Goal: Task Accomplishment & Management: Complete application form

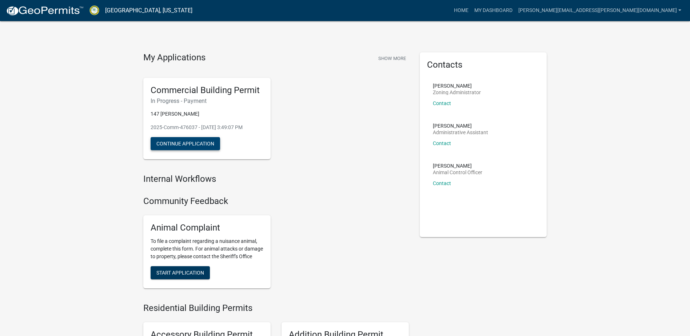
click at [190, 144] on button "Continue Application" at bounding box center [185, 143] width 69 height 13
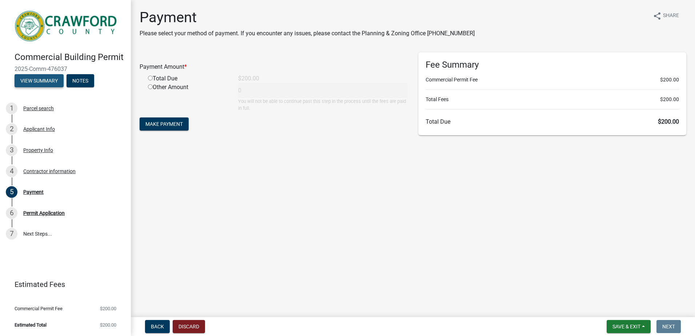
click at [40, 81] on button "View Summary" at bounding box center [39, 80] width 49 height 13
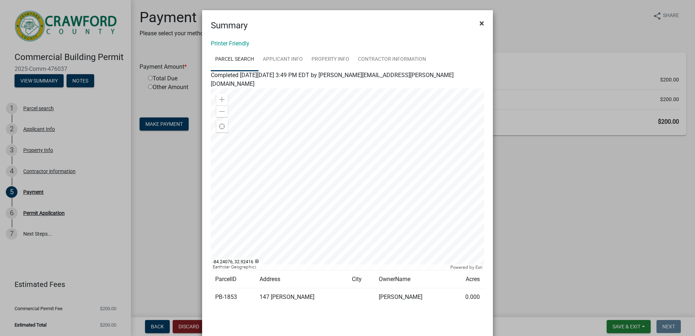
click at [480, 22] on span "×" at bounding box center [482, 23] width 5 height 10
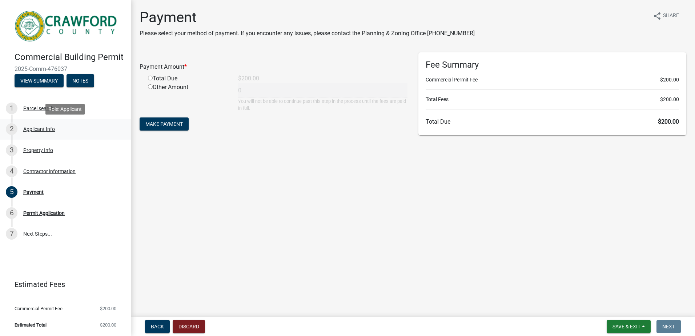
click at [40, 127] on div "Applicant Info" at bounding box center [39, 129] width 32 height 5
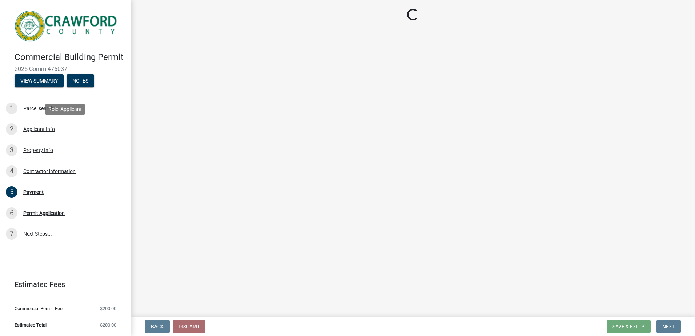
select select "623d3079-c1eb-44cf-96cb-a8315f116107"
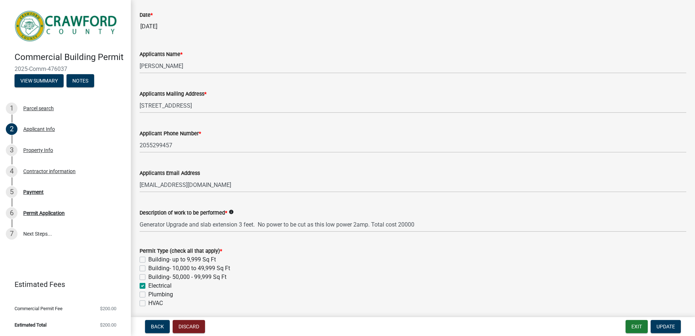
scroll to position [73, 0]
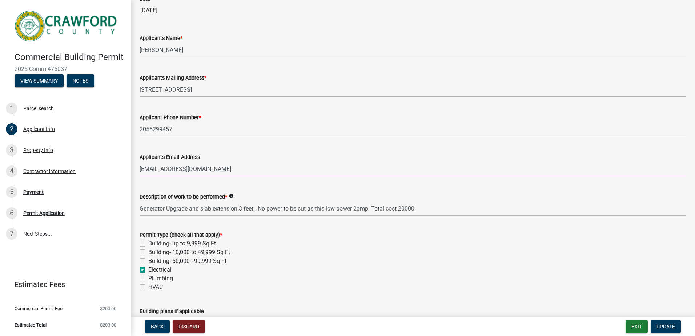
click at [198, 170] on input "[EMAIL_ADDRESS][DOMAIN_NAME]" at bounding box center [413, 168] width 547 height 15
drag, startPoint x: 198, startPoint y: 170, endPoint x: 130, endPoint y: 166, distance: 68.1
click at [130, 166] on div "Commercial Building Permit 2025-Comm-476037 View Summary Notes 1 Parcel search …" at bounding box center [347, 168] width 695 height 336
type input "[PERSON_NAME][EMAIL_ADDRESS][DOMAIN_NAME]"
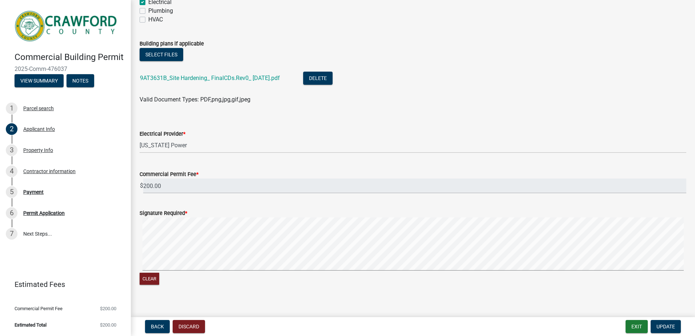
scroll to position [347, 0]
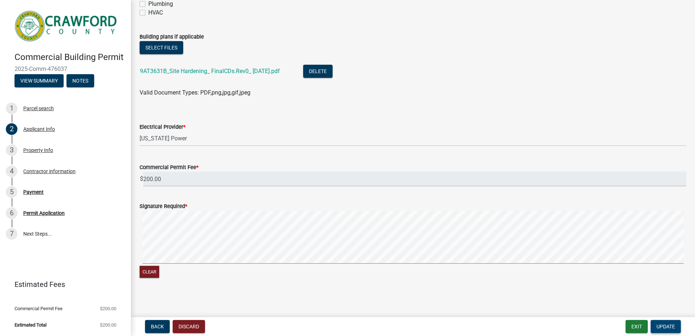
click at [664, 325] on span "Update" at bounding box center [666, 327] width 19 height 6
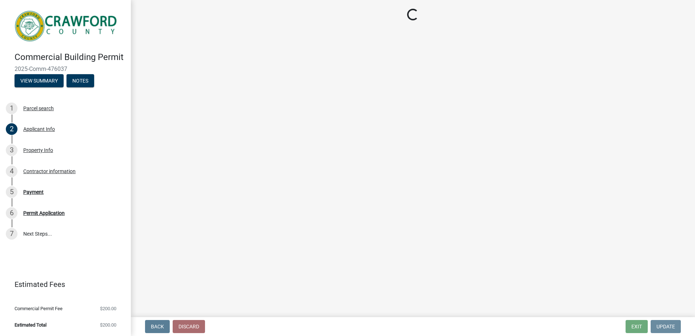
scroll to position [0, 0]
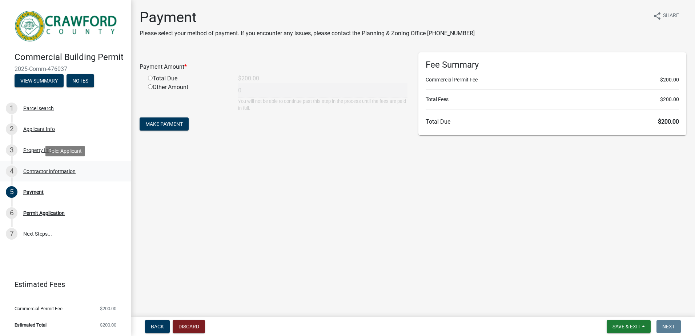
click at [31, 170] on div "Contractor information" at bounding box center [49, 171] width 52 height 5
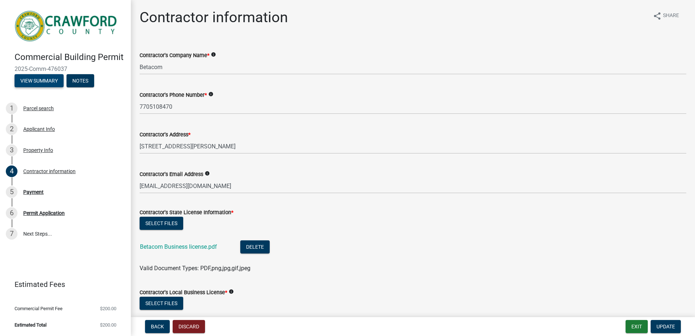
click at [37, 79] on button "View Summary" at bounding box center [39, 80] width 49 height 13
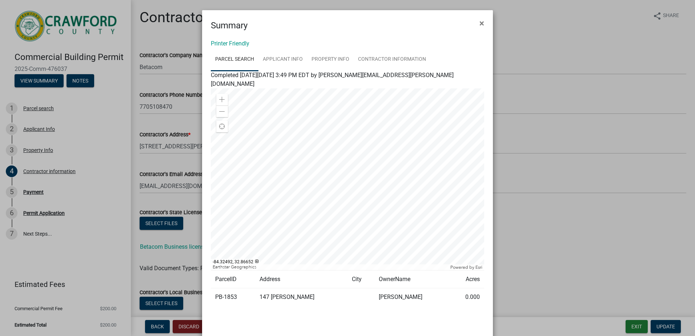
click at [53, 211] on ngb-modal-window "Summary × Printer Friendly Parcel search Applicant Info Property Info Contracto…" at bounding box center [347, 168] width 695 height 336
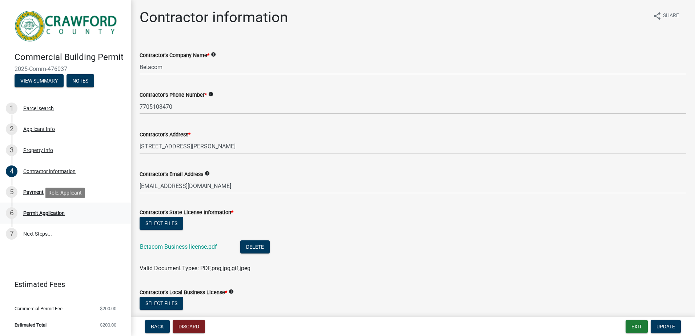
click at [36, 212] on div "Permit Application" at bounding box center [43, 213] width 41 height 5
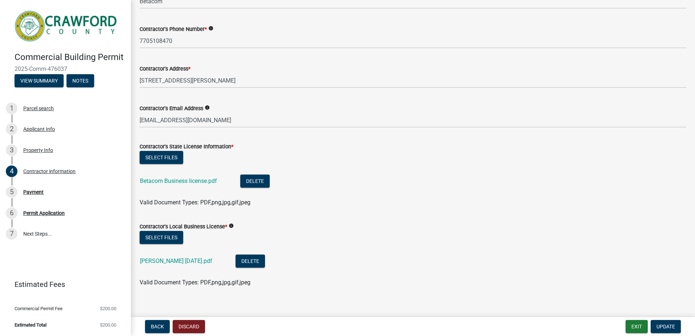
scroll to position [73, 0]
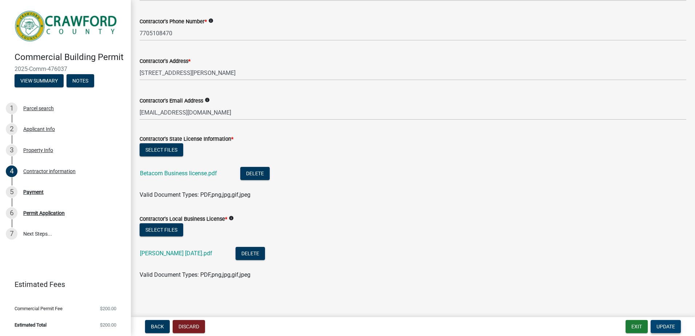
click at [669, 324] on span "Update" at bounding box center [666, 327] width 19 height 6
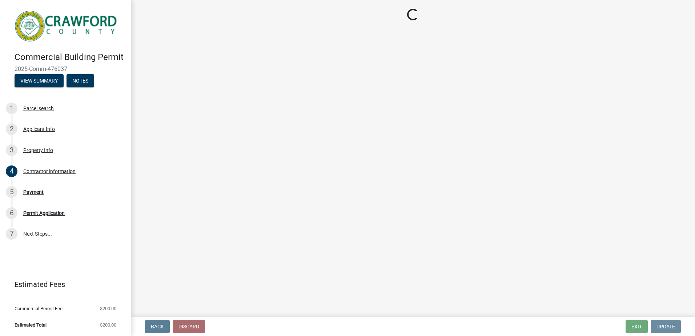
scroll to position [0, 0]
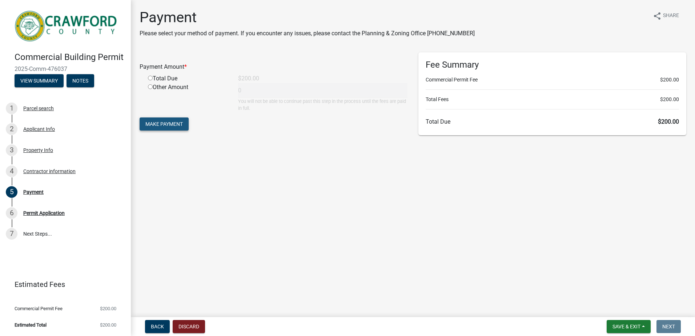
click at [160, 124] on span "Make Payment" at bounding box center [163, 124] width 37 height 6
click at [152, 88] on input "radio" at bounding box center [150, 86] width 5 height 5
radio input "true"
type input "200"
click at [161, 122] on span "Make Payment" at bounding box center [163, 124] width 37 height 6
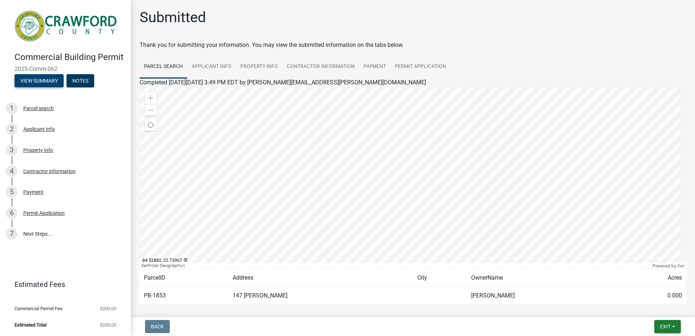
click at [33, 75] on button "View Summary" at bounding box center [39, 80] width 49 height 13
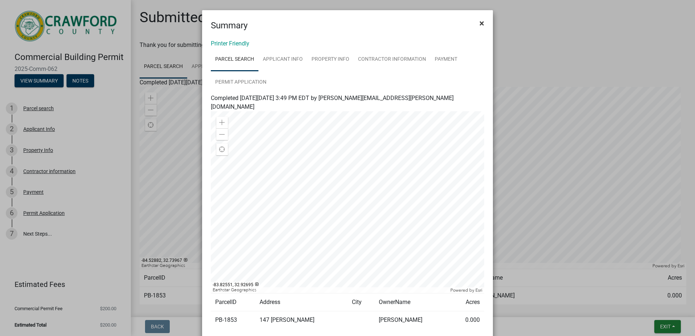
click at [480, 24] on span "×" at bounding box center [482, 23] width 5 height 10
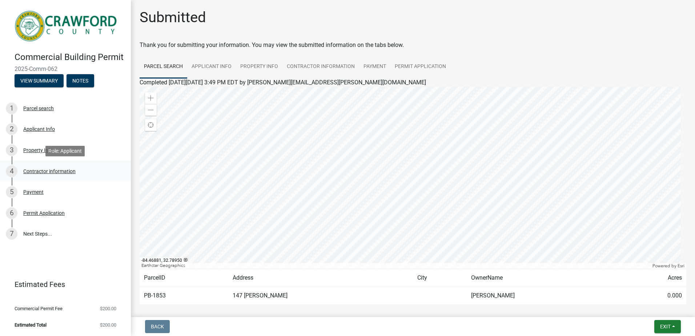
click at [32, 171] on div "Contractor information" at bounding box center [49, 171] width 52 height 5
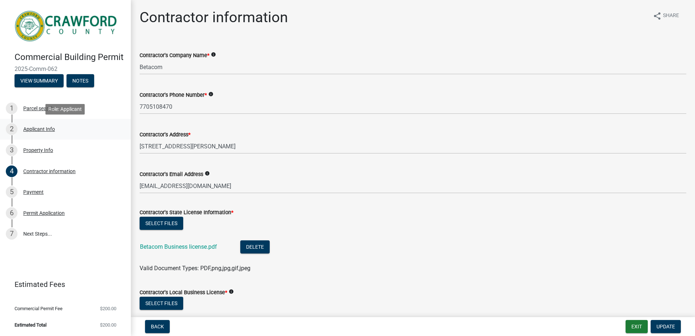
click at [35, 128] on div "Applicant Info" at bounding box center [39, 129] width 32 height 5
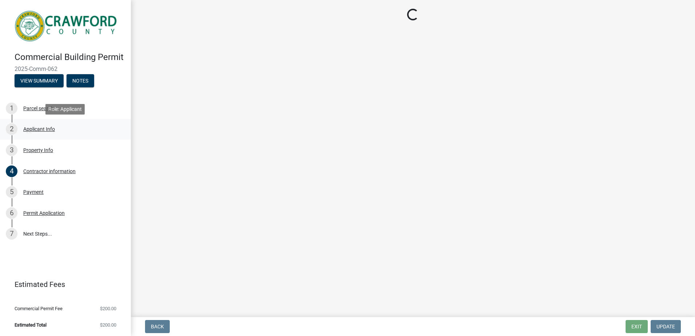
select select "623d3079-c1eb-44cf-96cb-a8315f116107"
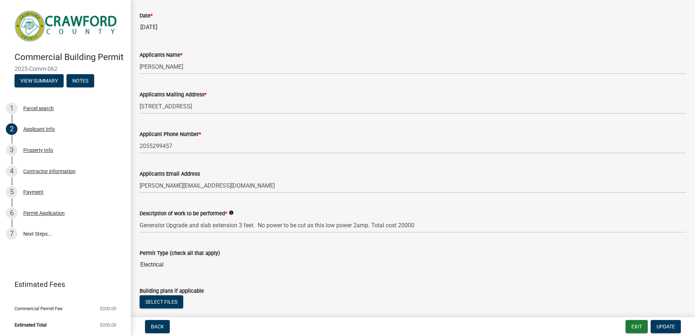
scroll to position [55, 0]
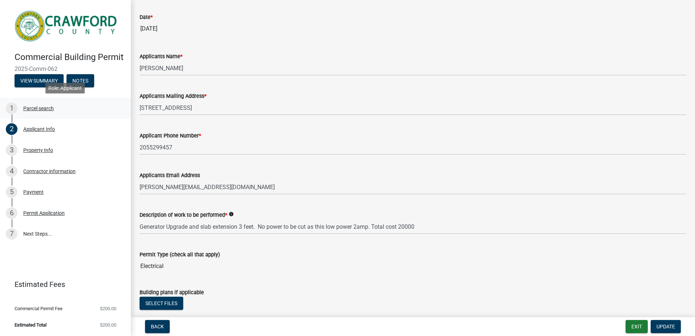
click at [43, 104] on div "1 Parcel search" at bounding box center [62, 109] width 113 height 12
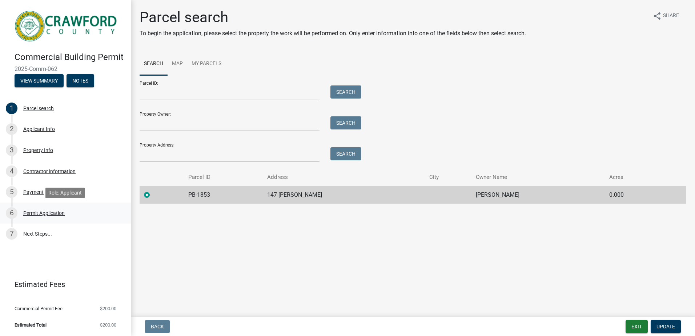
click at [34, 211] on div "Permit Application" at bounding box center [43, 213] width 41 height 5
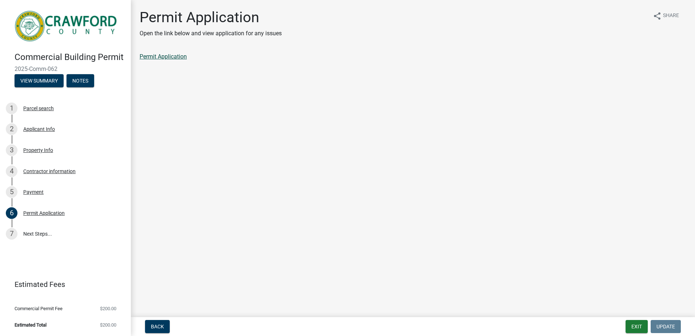
click at [156, 55] on link "Permit Application" at bounding box center [163, 56] width 47 height 7
click at [49, 214] on div "Permit Application" at bounding box center [43, 213] width 41 height 5
click at [36, 232] on link "7 Next Steps..." at bounding box center [65, 234] width 131 height 21
click at [11, 230] on div "7" at bounding box center [12, 234] width 12 height 12
click at [164, 55] on link "Permit Application" at bounding box center [163, 56] width 47 height 7
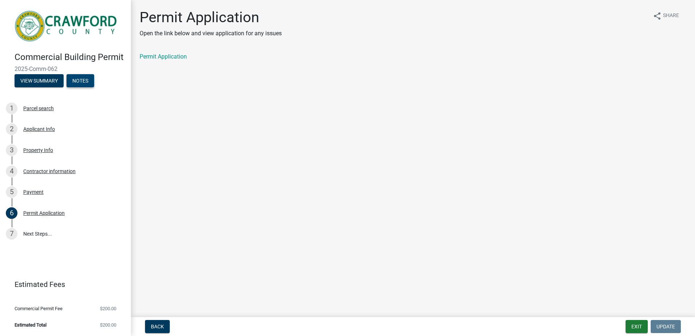
click at [72, 83] on button "Notes" at bounding box center [81, 80] width 28 height 13
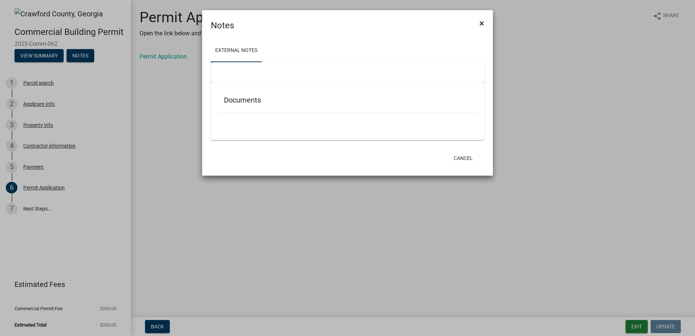
click at [480, 22] on span "×" at bounding box center [482, 23] width 5 height 10
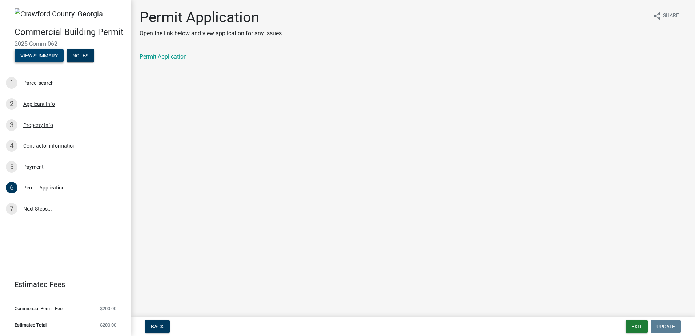
click at [36, 54] on button "View Summary" at bounding box center [39, 55] width 49 height 13
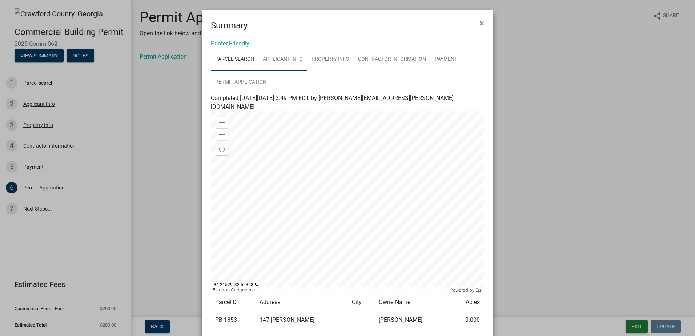
click at [273, 60] on link "Applicant Info" at bounding box center [283, 59] width 49 height 23
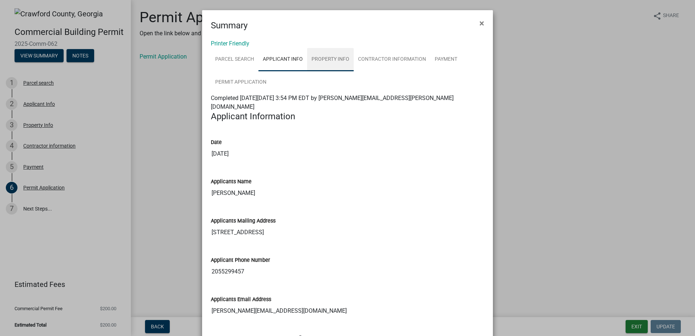
click at [324, 63] on link "Property Info" at bounding box center [330, 59] width 47 height 23
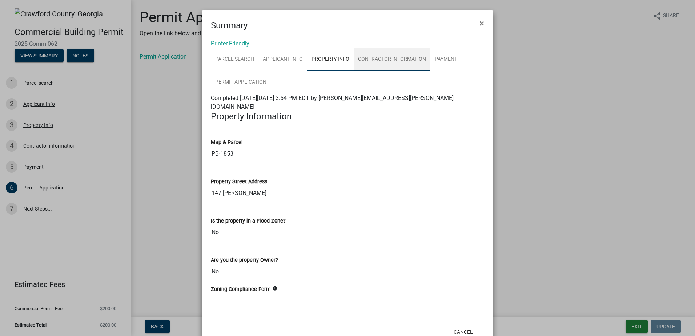
click at [388, 61] on link "Contractor information" at bounding box center [392, 59] width 77 height 23
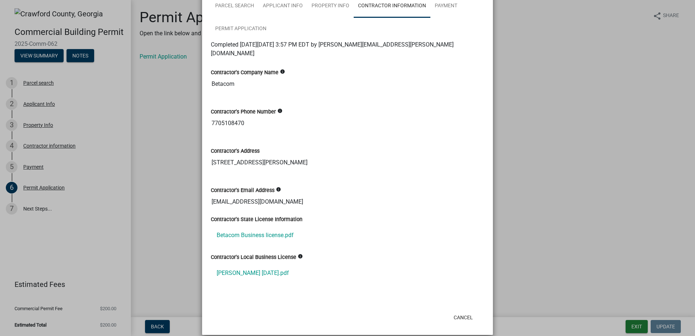
scroll to position [54, 0]
click at [452, 311] on button "Cancel" at bounding box center [463, 317] width 31 height 13
